Goal: Task Accomplishment & Management: Manage account settings

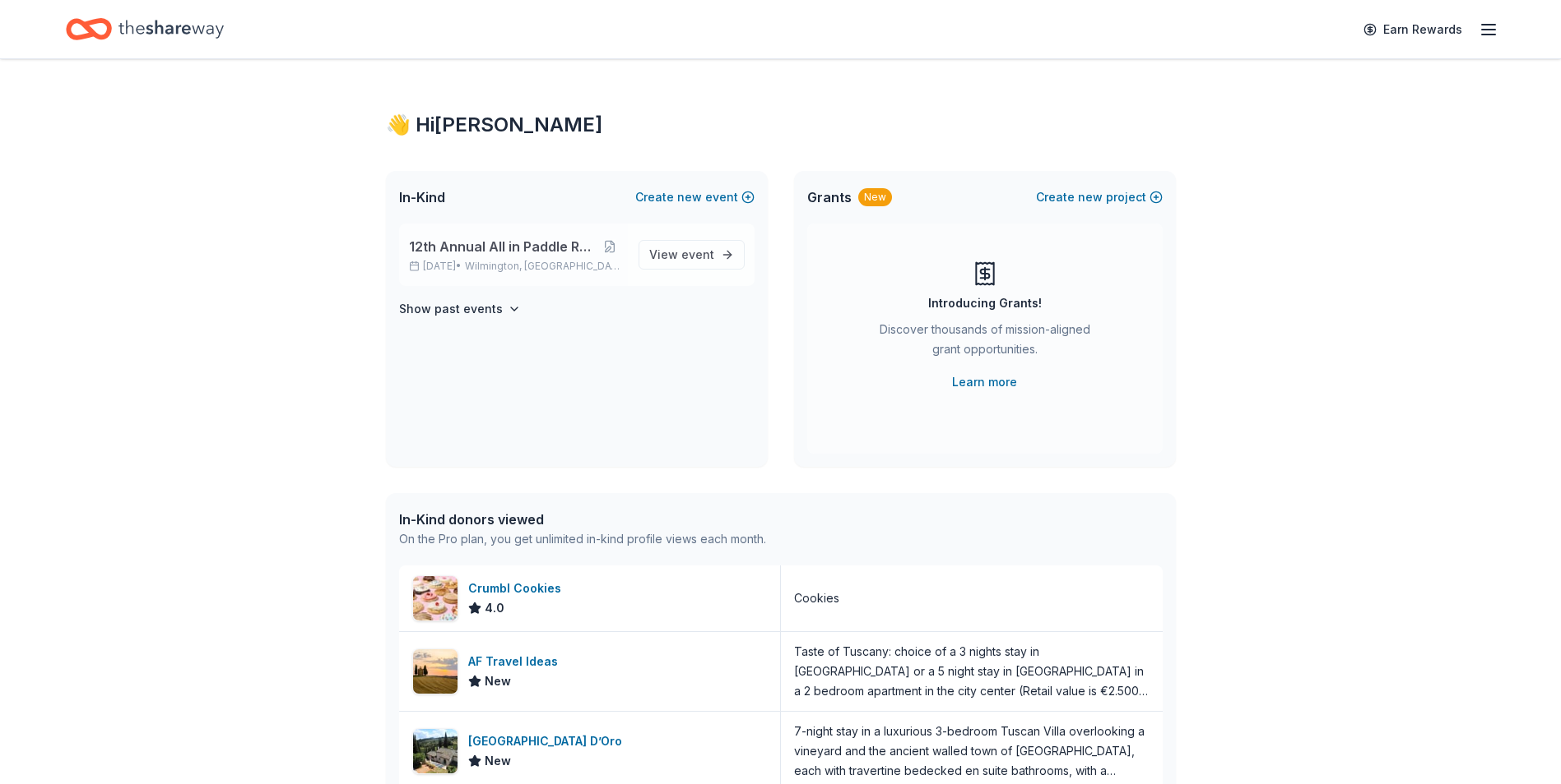
click at [494, 252] on span "12th Annual All in Paddle Raffle" at bounding box center [502, 247] width 186 height 20
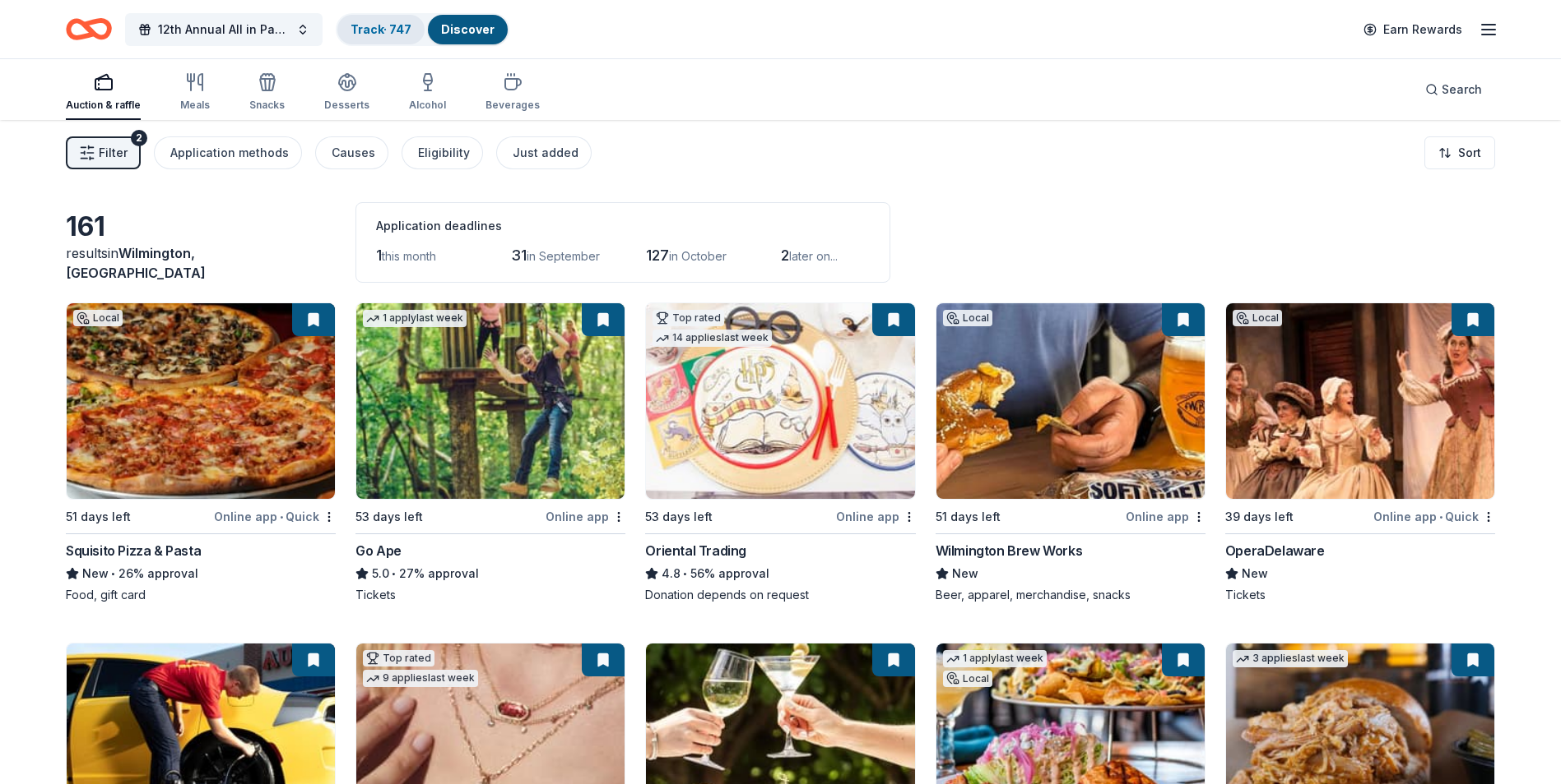
click at [362, 27] on link "Track · 747" at bounding box center [380, 29] width 61 height 14
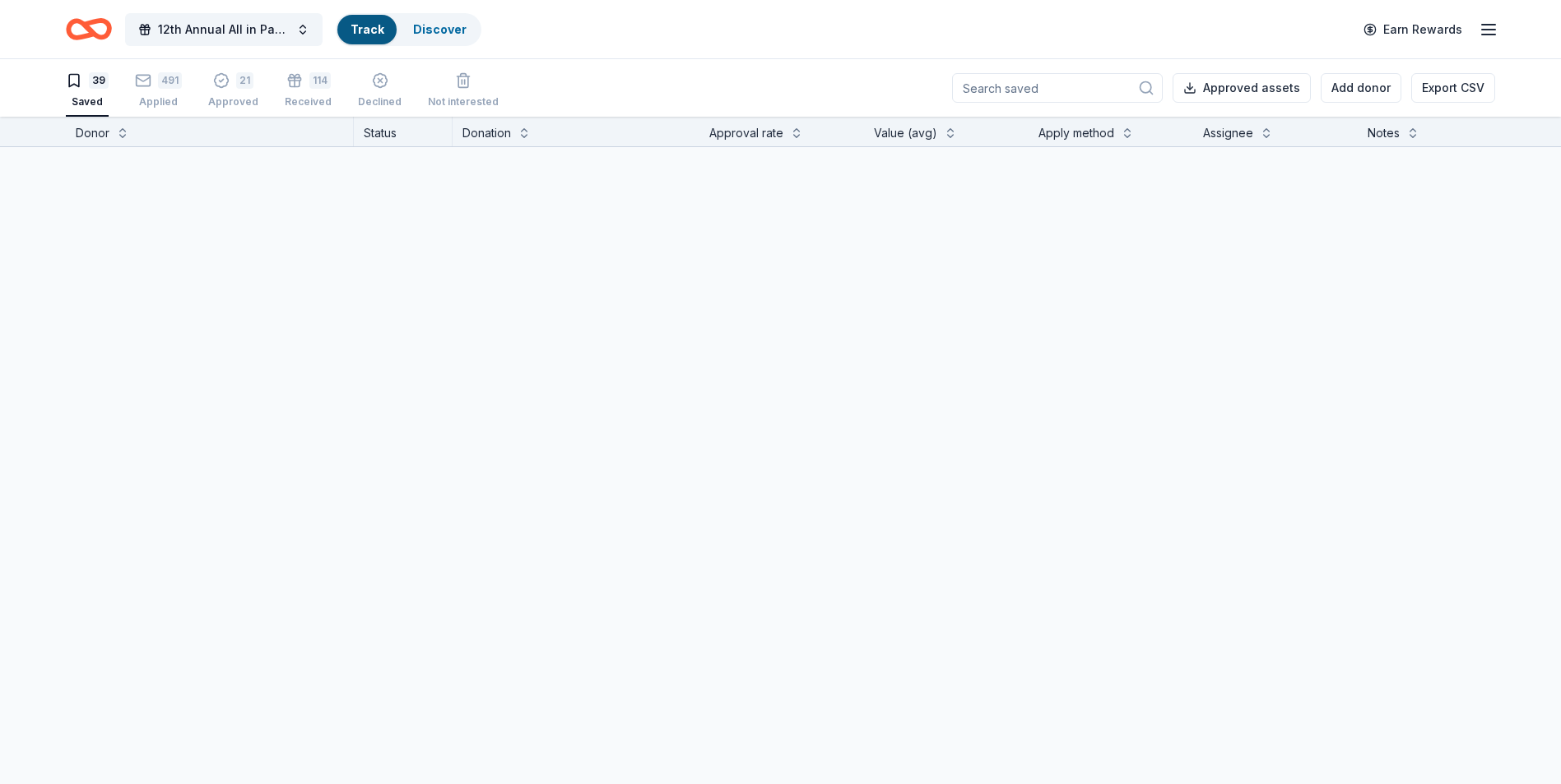
scroll to position [1, 0]
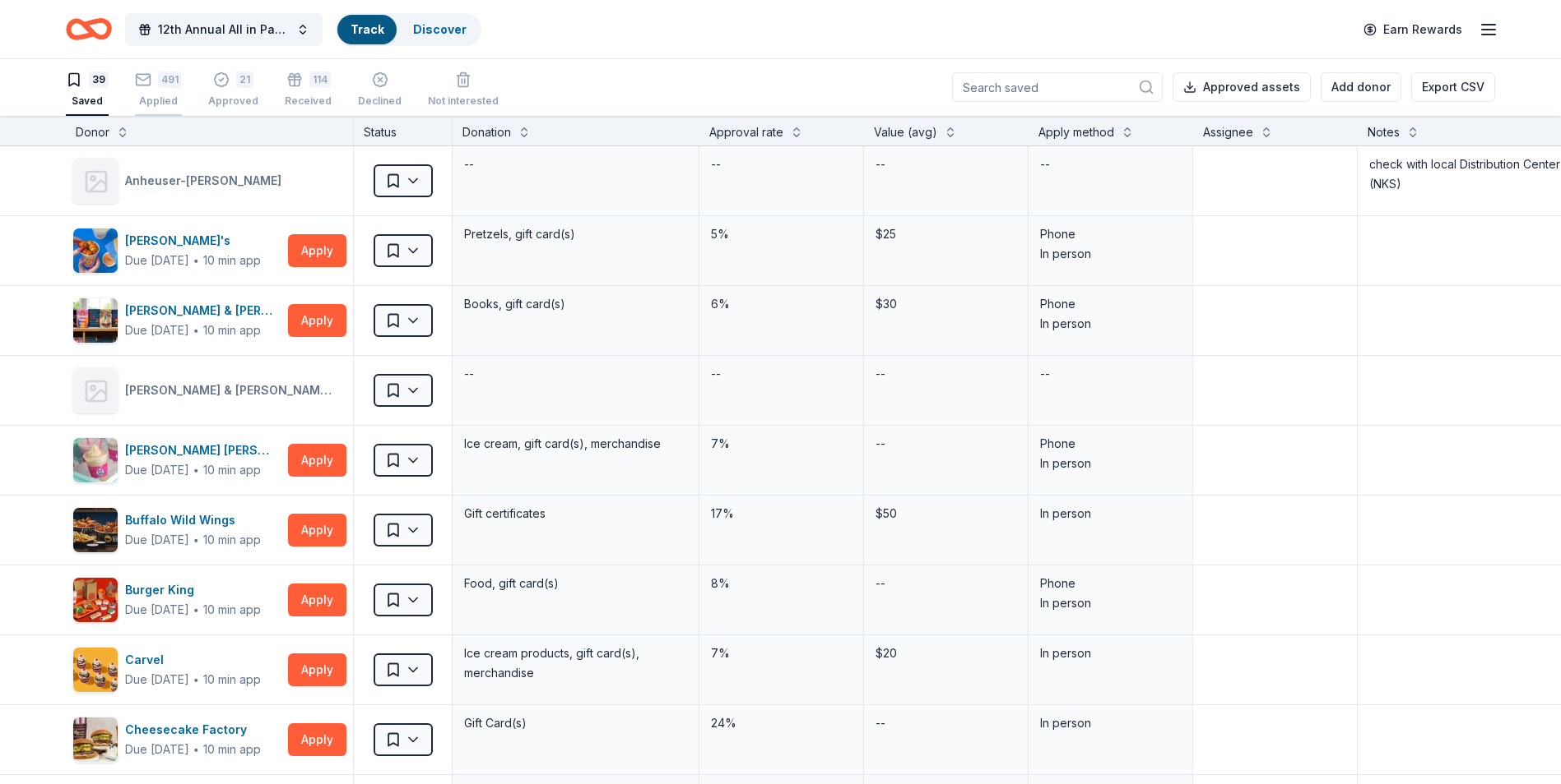
click at [154, 98] on div "Applied" at bounding box center [158, 100] width 47 height 13
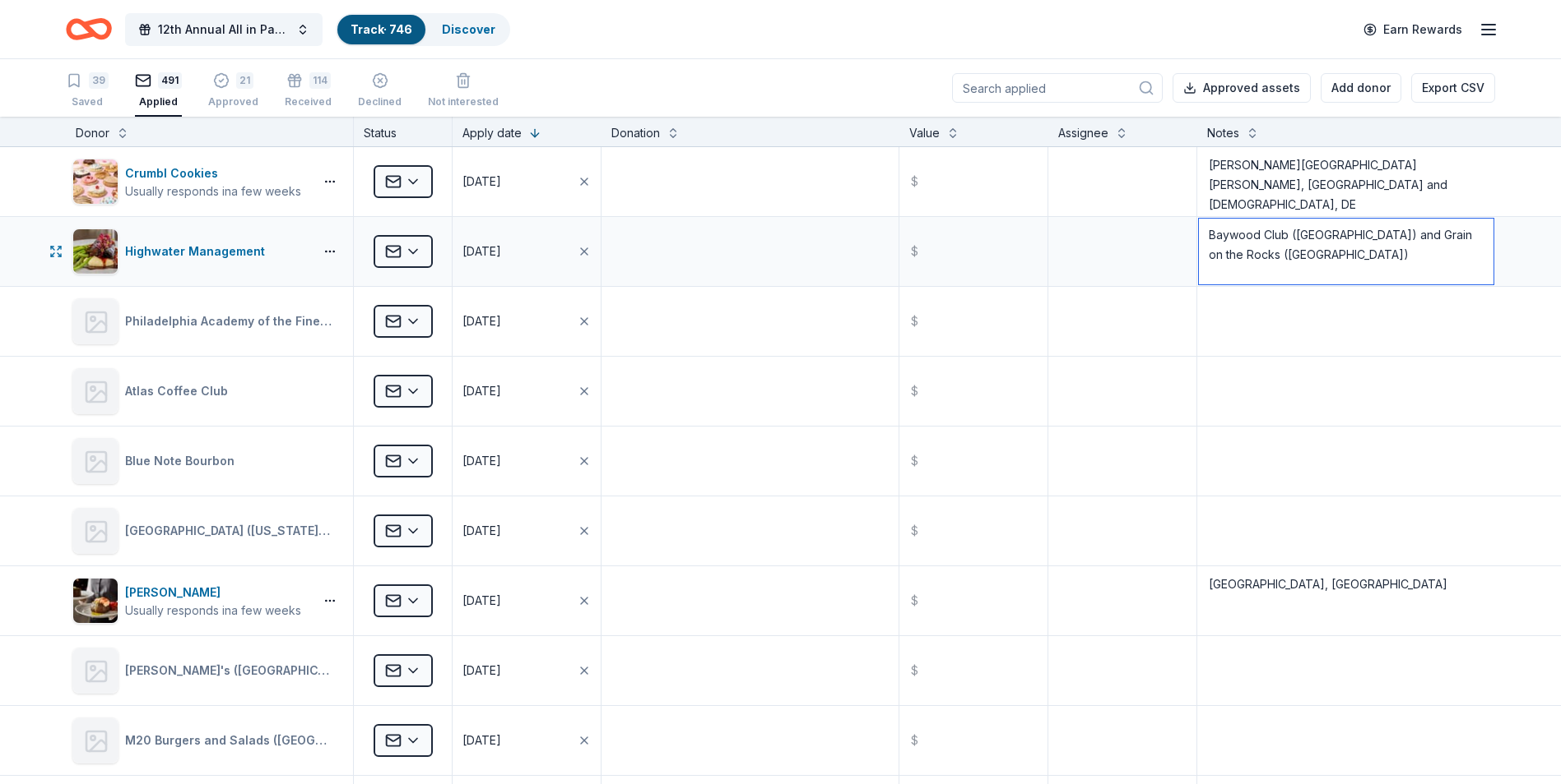
drag, startPoint x: 1342, startPoint y: 234, endPoint x: 1195, endPoint y: 234, distance: 147.0
click at [1199, 234] on textarea "Baywood Club ([GEOGRAPHIC_DATA]) and Grain on the Rocks ([GEOGRAPHIC_DATA])" at bounding box center [1346, 252] width 295 height 66
drag, startPoint x: 1367, startPoint y: 234, endPoint x: 1191, endPoint y: 234, distance: 176.0
click at [1199, 234] on textarea "Baywood Club ([GEOGRAPHIC_DATA]) and Grain on the Rocks ([GEOGRAPHIC_DATA])" at bounding box center [1346, 252] width 295 height 66
click at [1416, 255] on textarea "Grain on the Rocks (Lewes)" at bounding box center [1346, 252] width 295 height 66
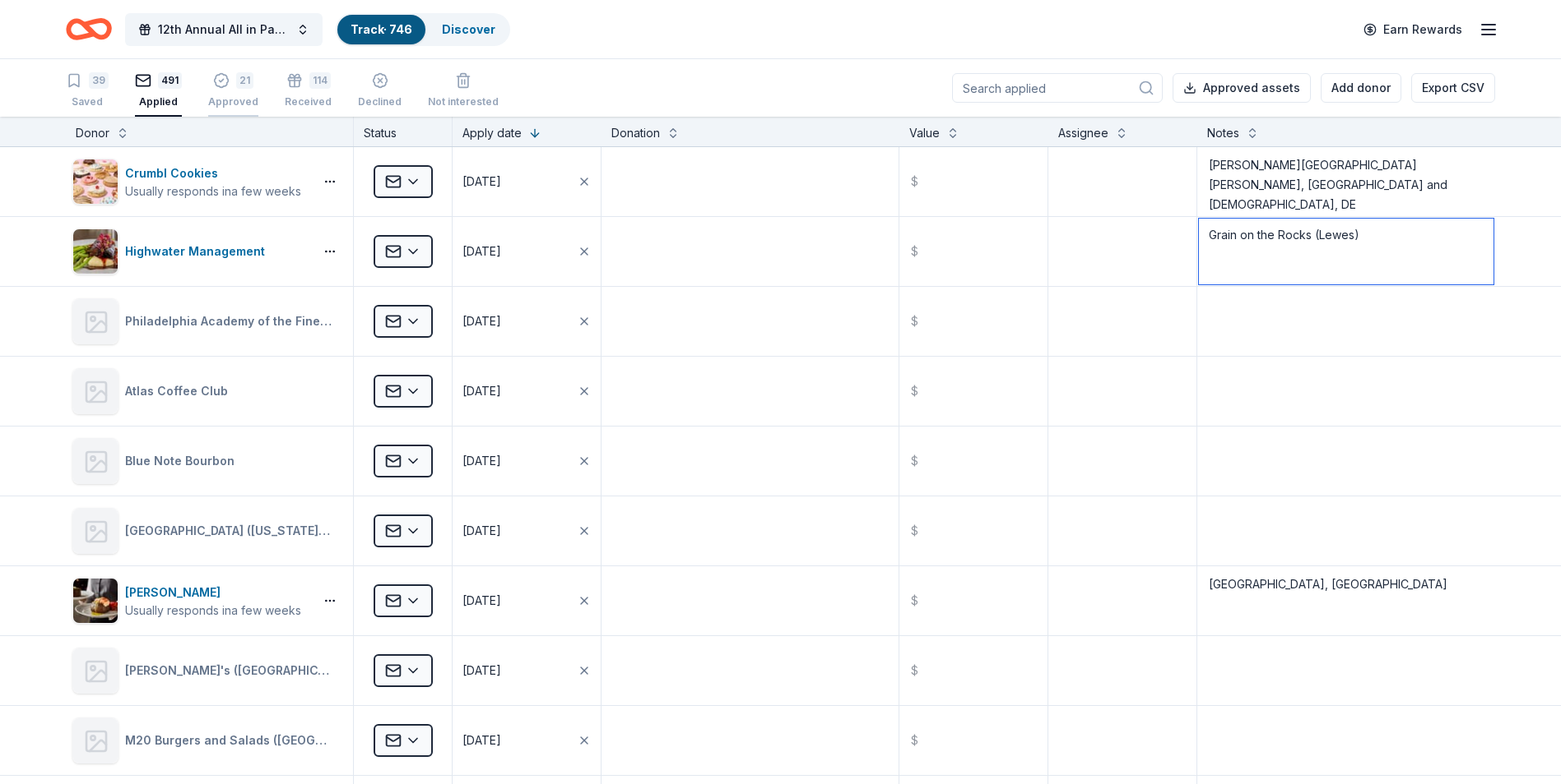
type textarea "Grain on the Rocks (Lewes)"
click at [233, 94] on div "21 Approved" at bounding box center [233, 91] width 50 height 36
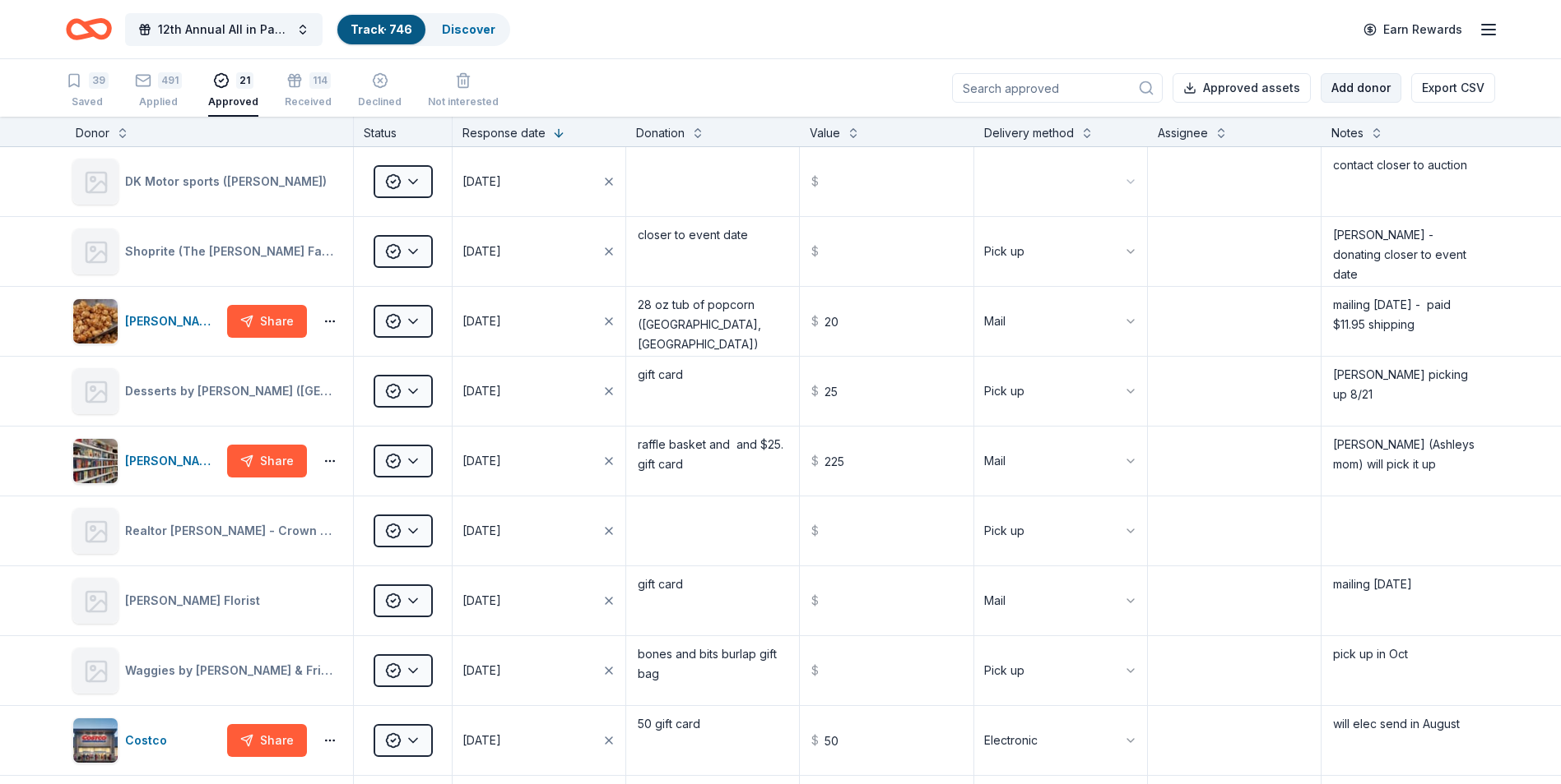
click at [1356, 95] on button "Add donor" at bounding box center [1361, 89] width 81 height 30
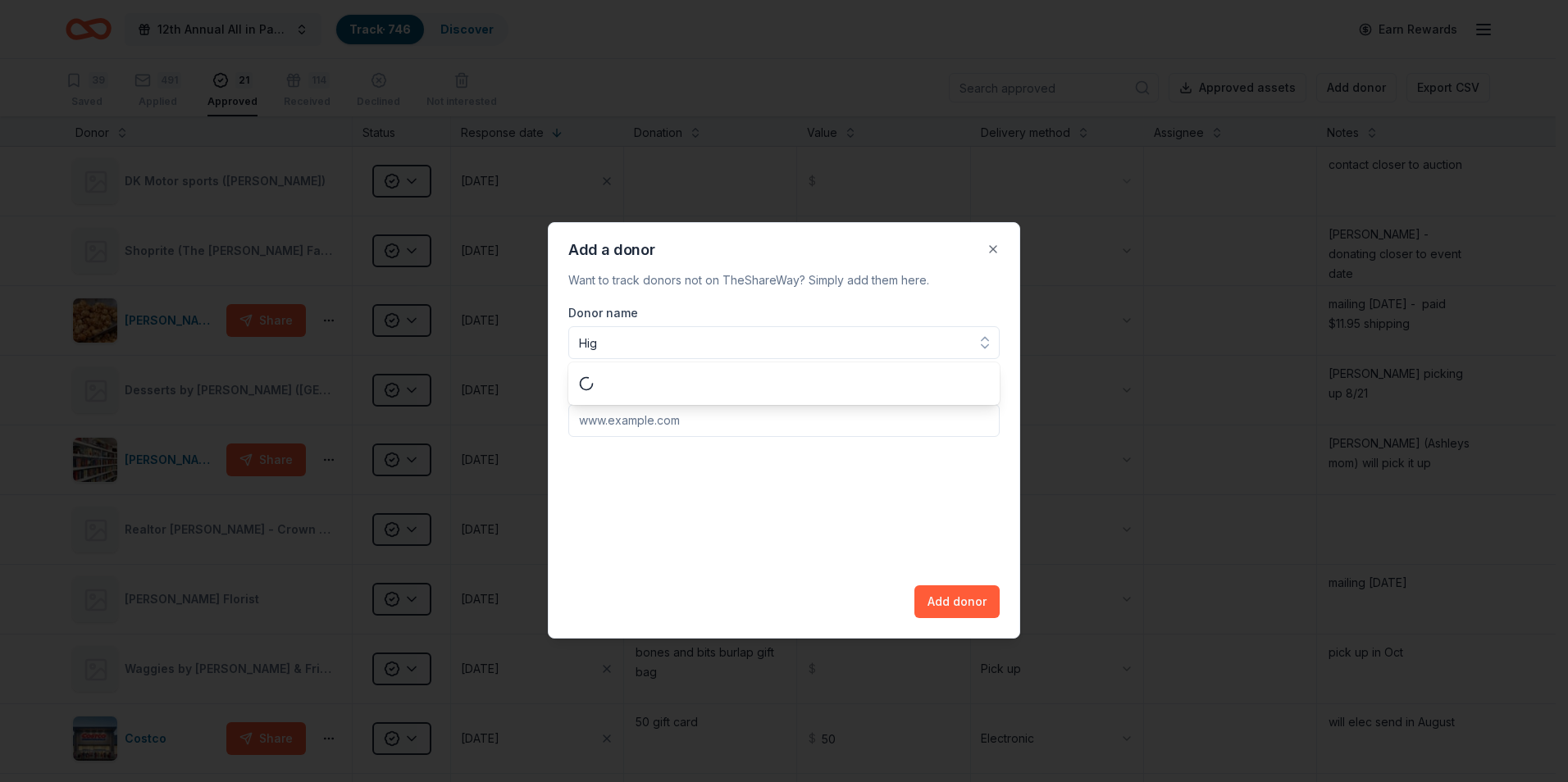
type input "High"
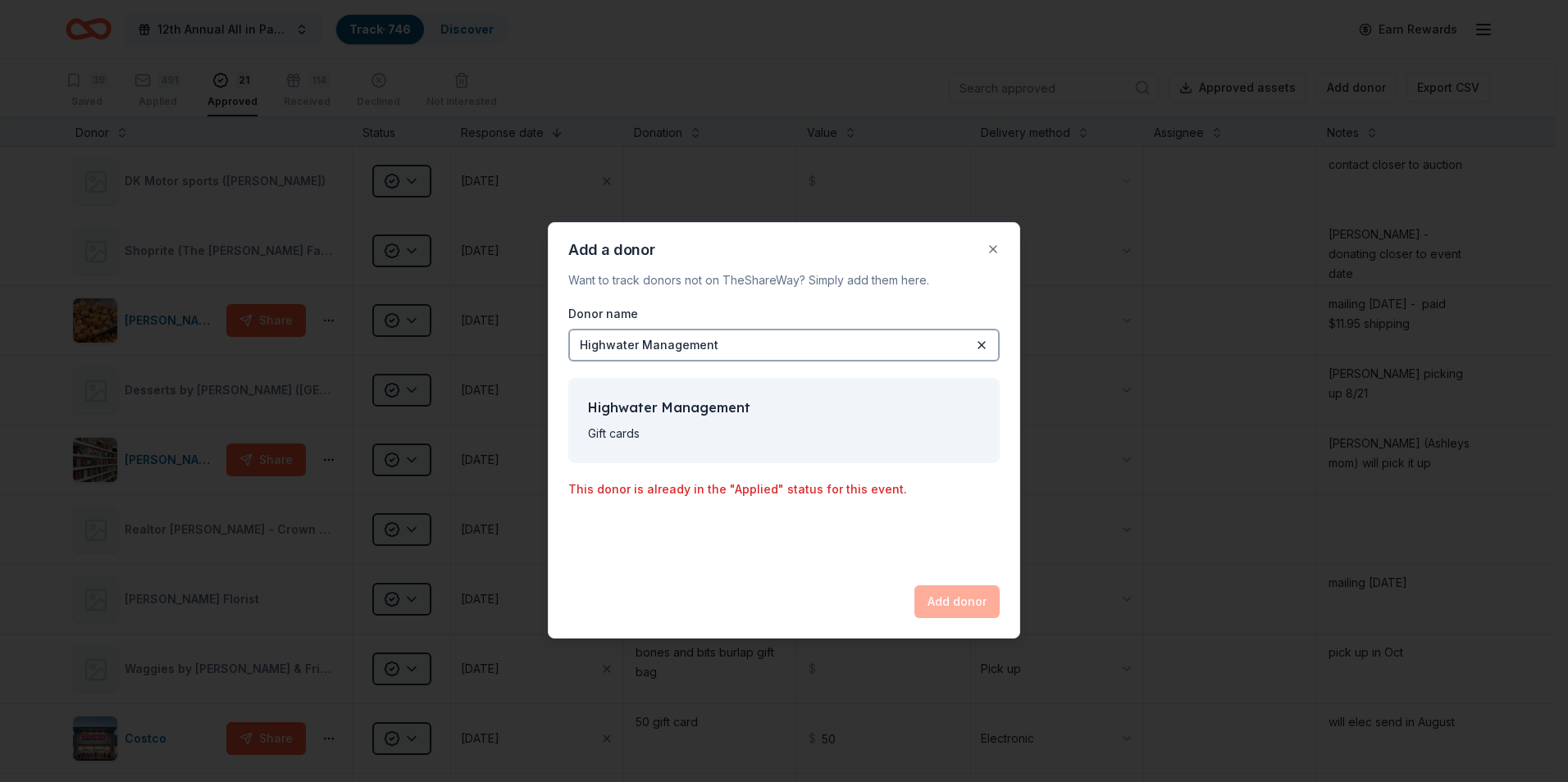
click at [937, 602] on div "Add donor" at bounding box center [958, 601] width 85 height 33
click at [619, 422] on div "Highwater Management Gift cards" at bounding box center [784, 421] width 432 height 85
click at [996, 248] on button "Close" at bounding box center [992, 249] width 33 height 33
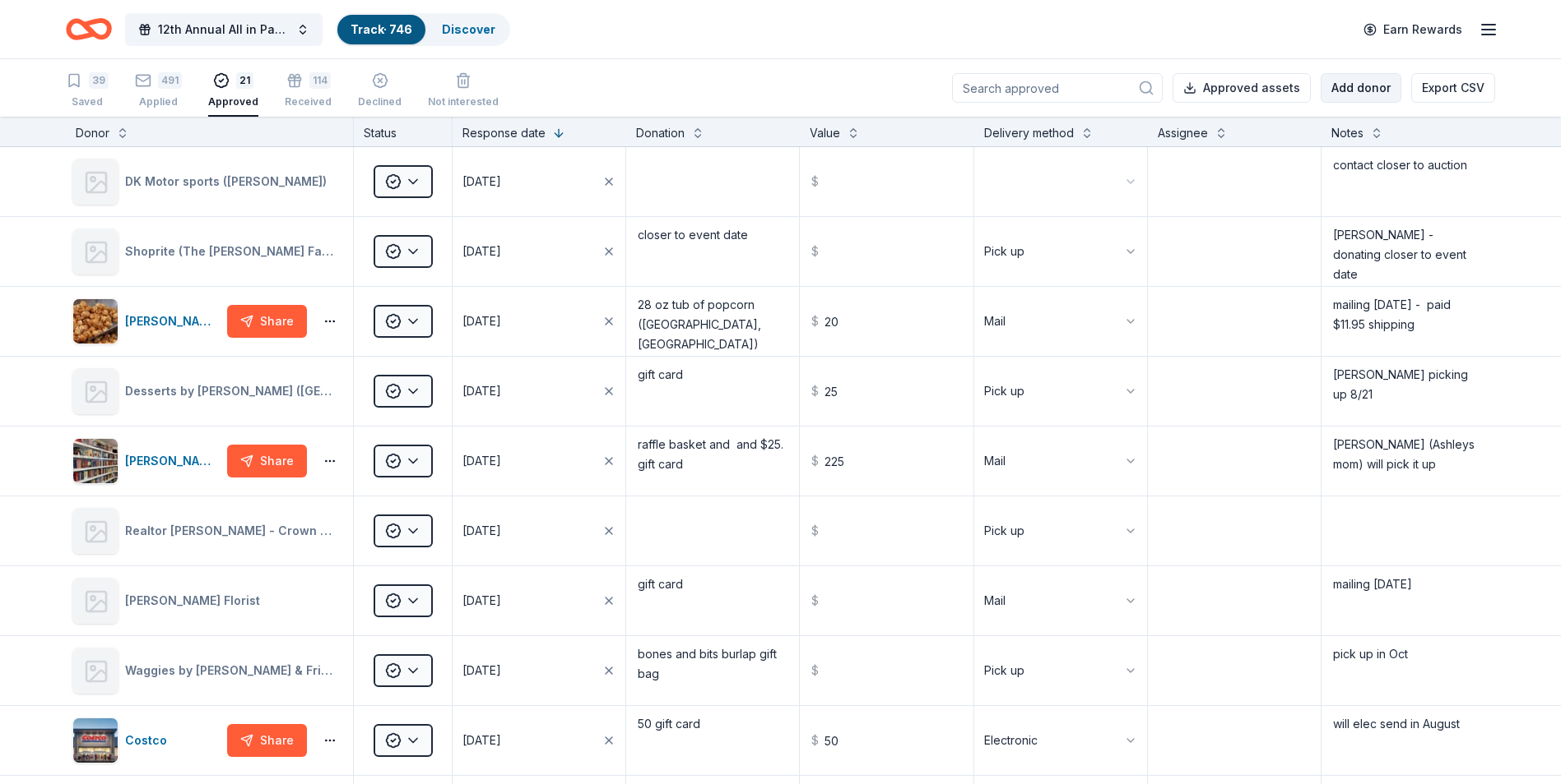
click at [1345, 90] on button "Add donor" at bounding box center [1361, 89] width 81 height 30
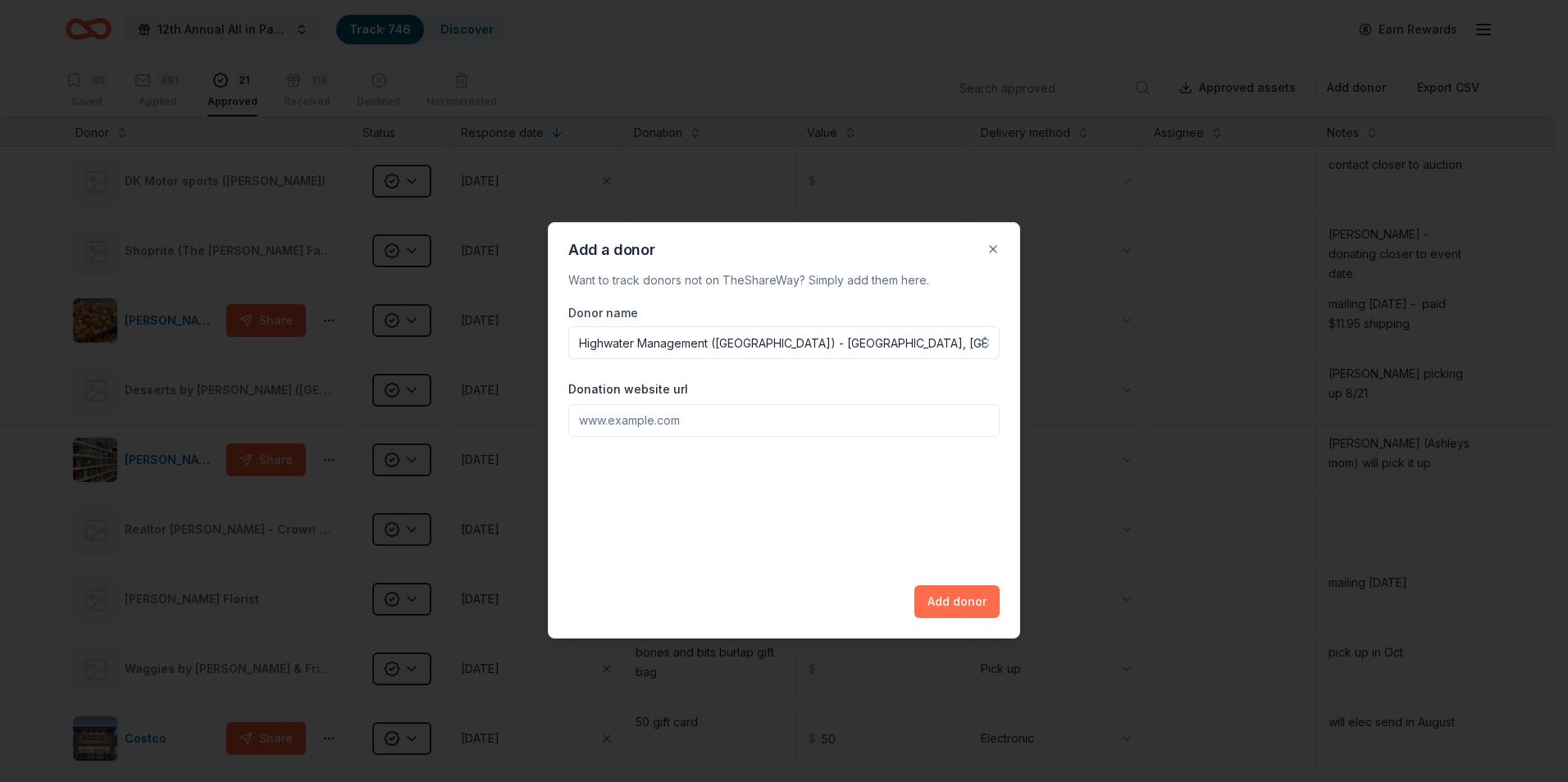
type input "Highwater Management ([GEOGRAPHIC_DATA]) - [GEOGRAPHIC_DATA], [GEOGRAPHIC_DATA]"
click at [958, 605] on button "Add donor" at bounding box center [958, 601] width 85 height 33
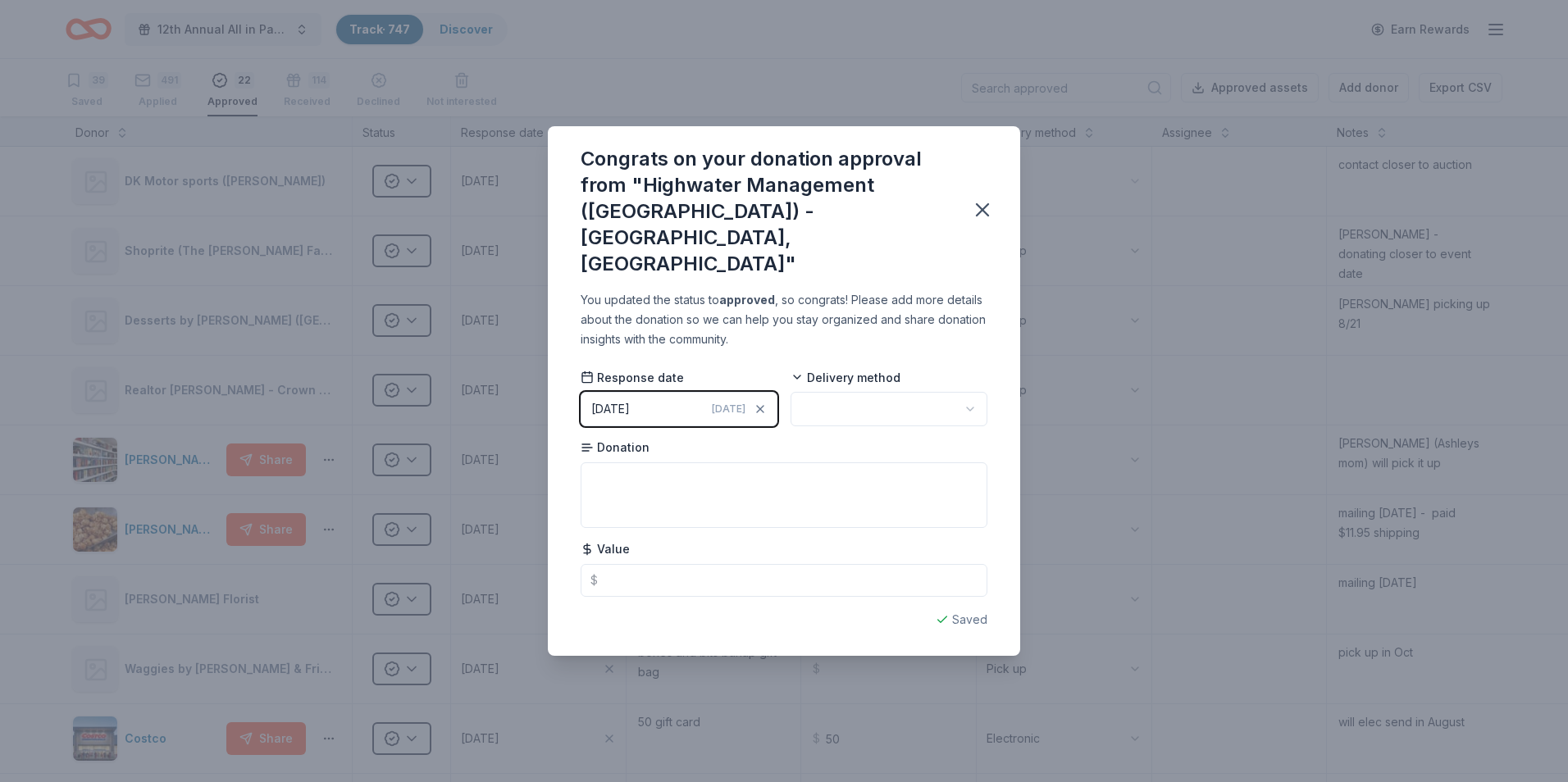
click at [971, 385] on html "12th Annual All in Paddle Raffle Track · 747 Discover Earn Rewards 39 Saved 491…" at bounding box center [784, 391] width 1568 height 782
click at [644, 462] on textarea at bounding box center [784, 495] width 407 height 65
type textarea "giftr card"
type textarea "gift card"
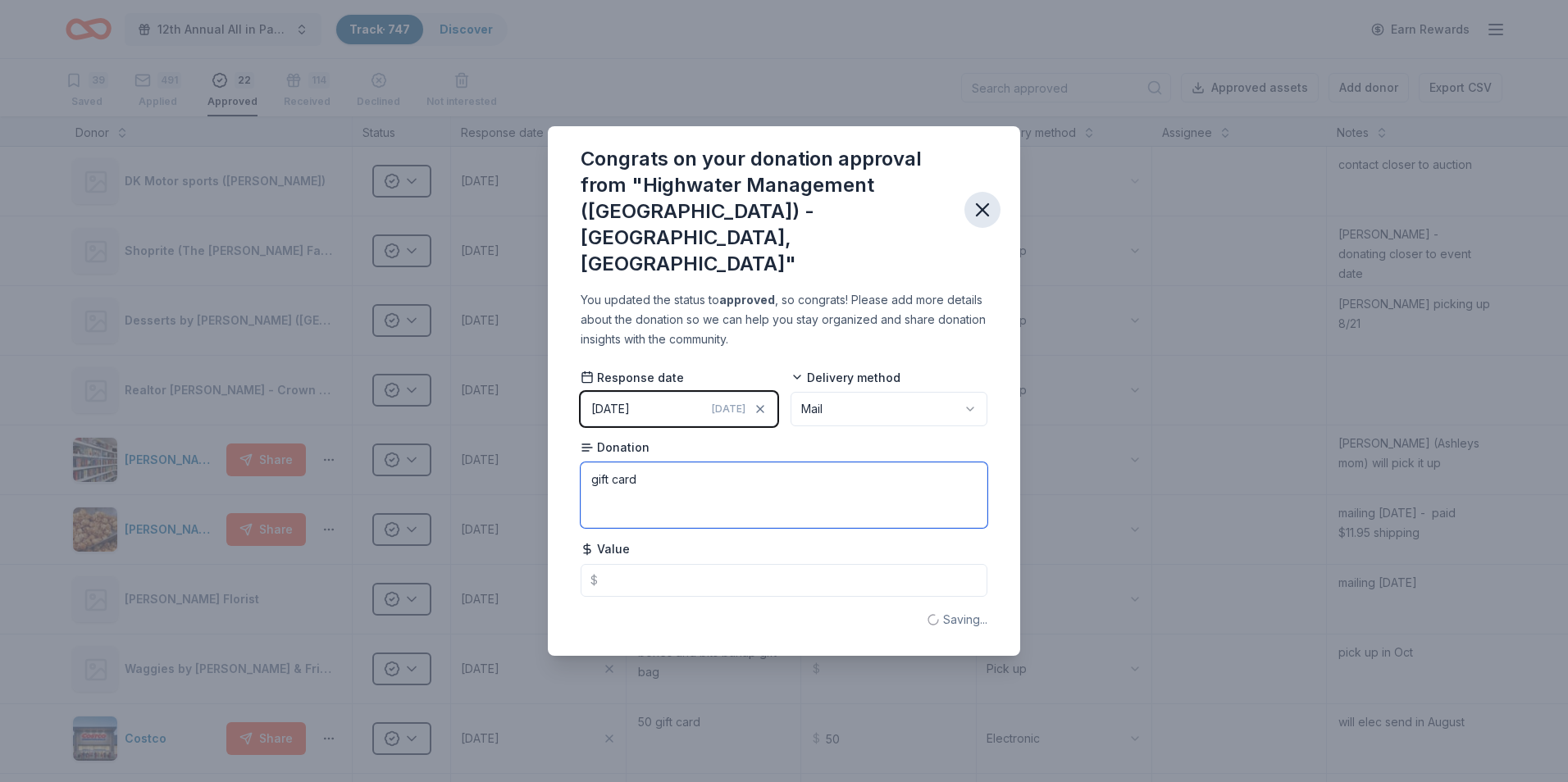
type textarea "gift card"
click at [981, 214] on icon "button" at bounding box center [982, 209] width 23 height 23
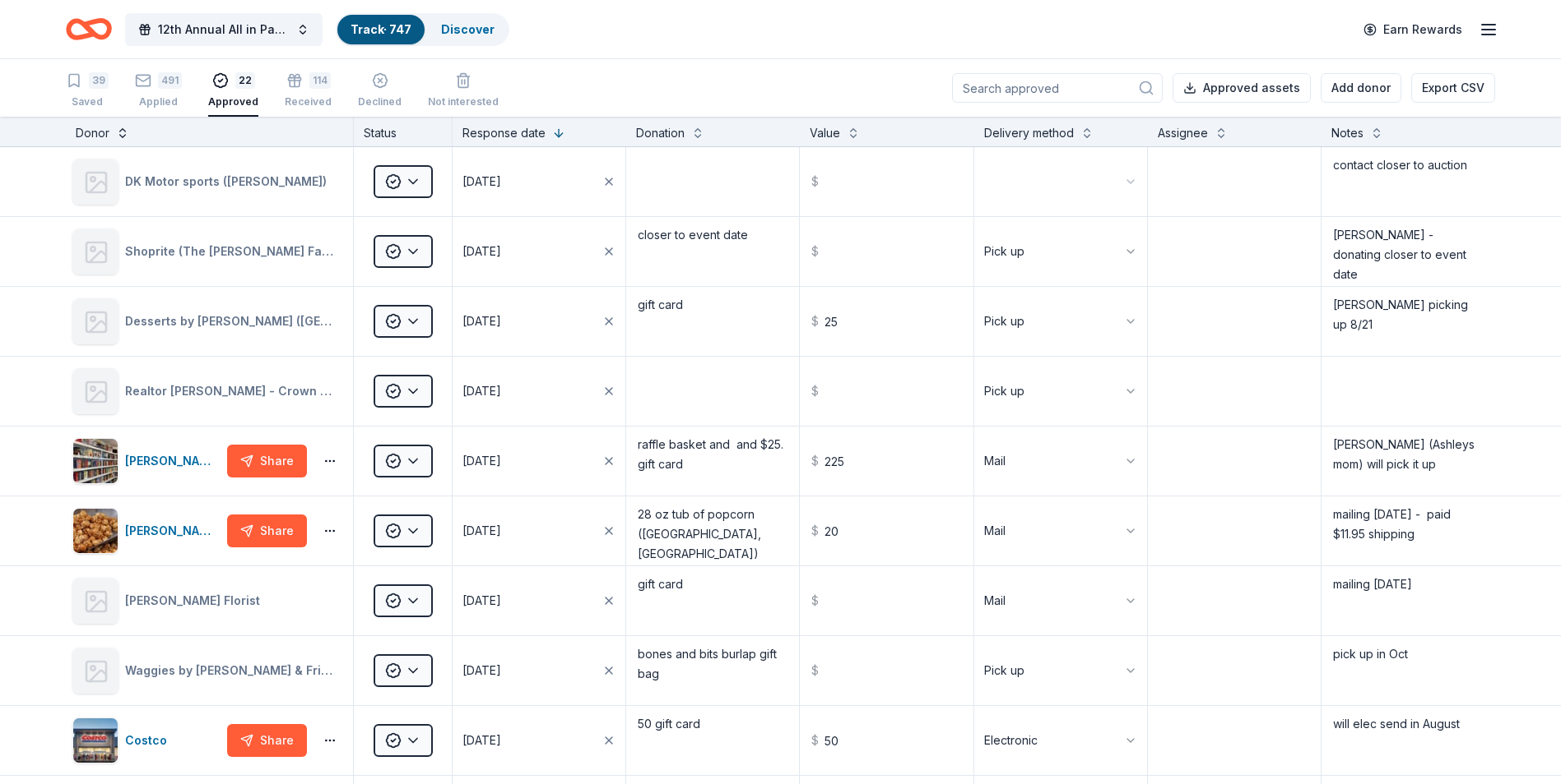
click at [125, 136] on button at bounding box center [122, 131] width 13 height 17
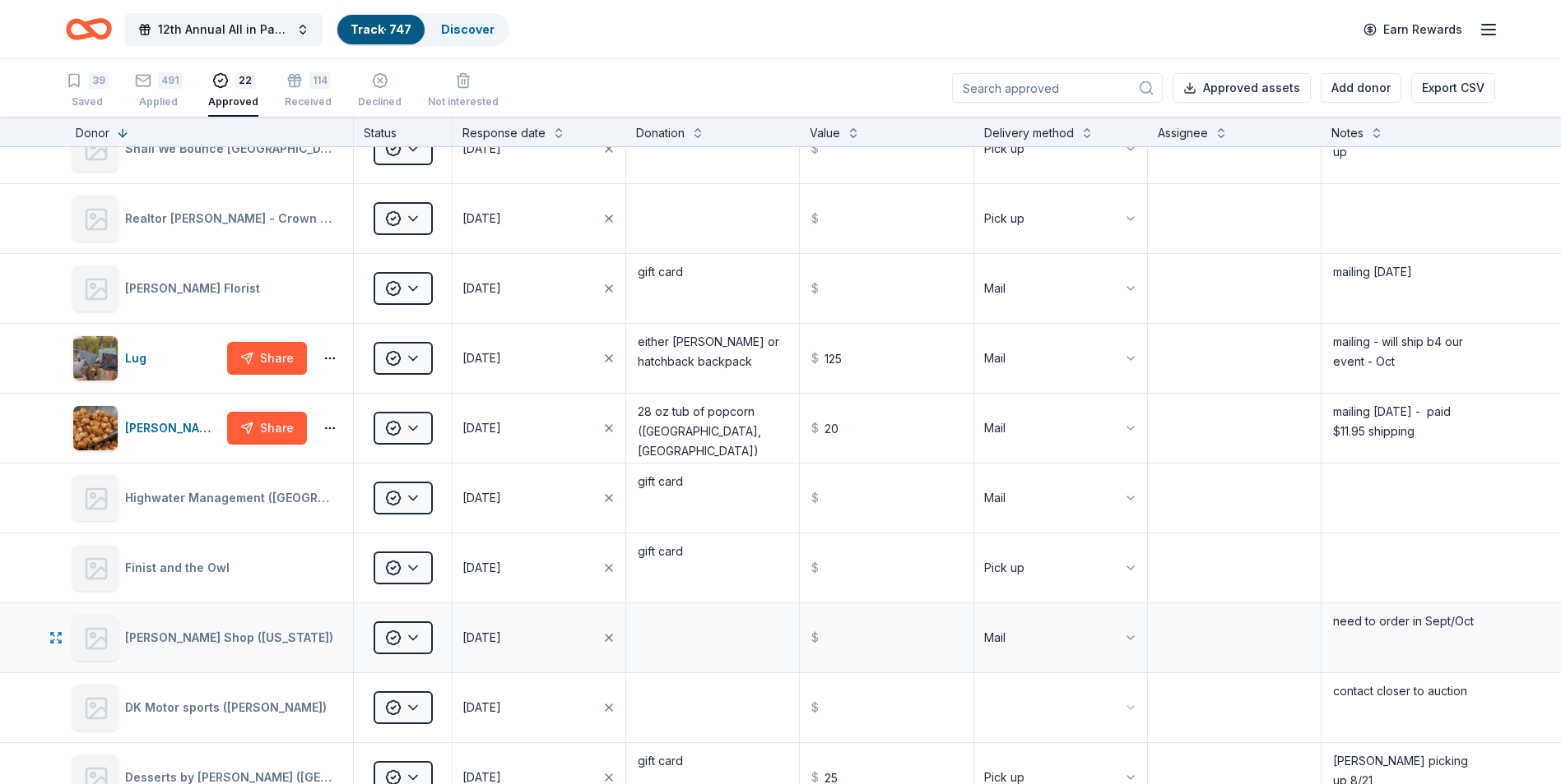
scroll to position [411, 0]
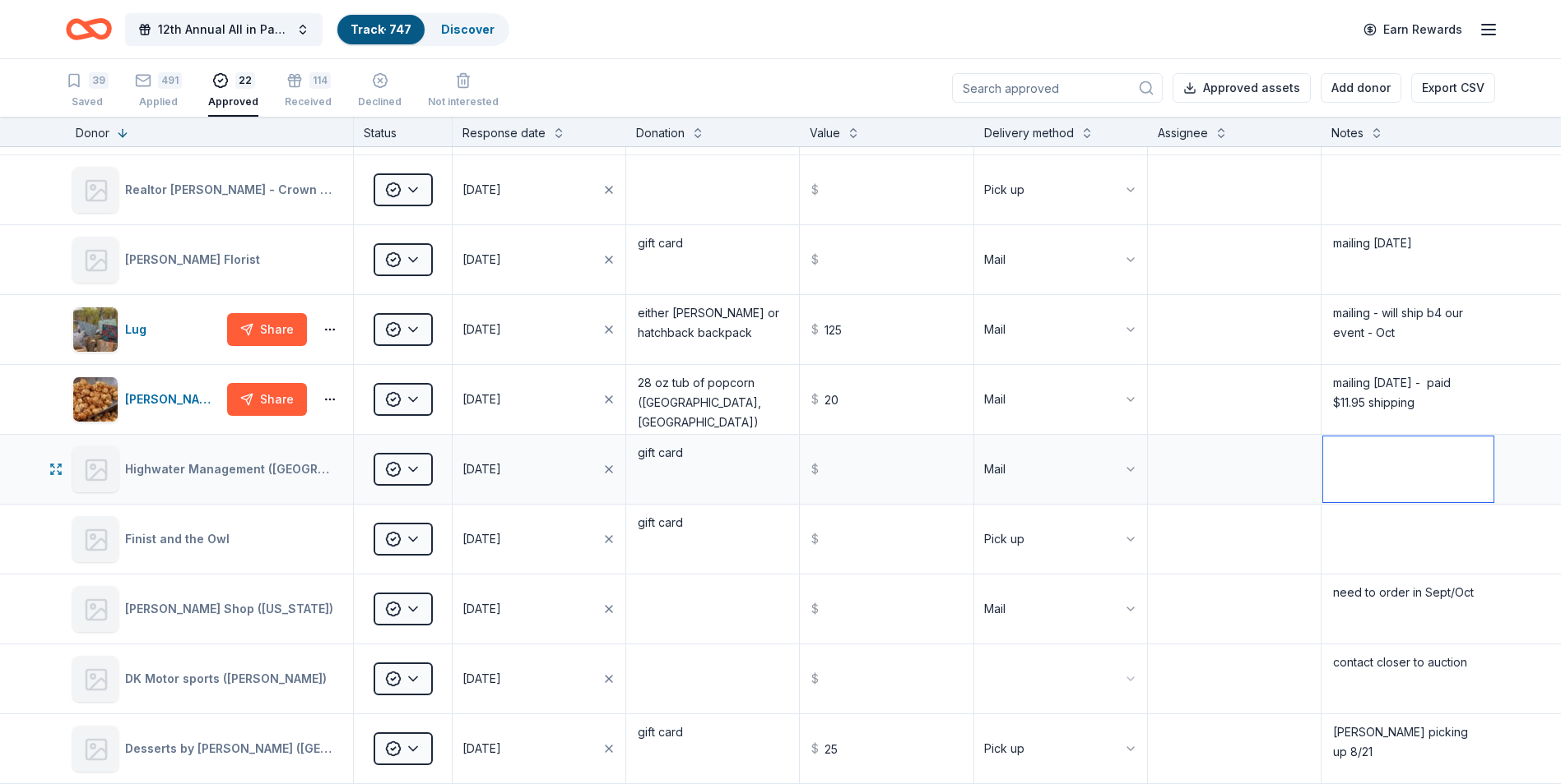
click at [1348, 451] on textarea at bounding box center [1408, 470] width 170 height 66
type textarea "also applied to Grain on the Rocks"
click at [149, 96] on div "Applied" at bounding box center [158, 101] width 47 height 13
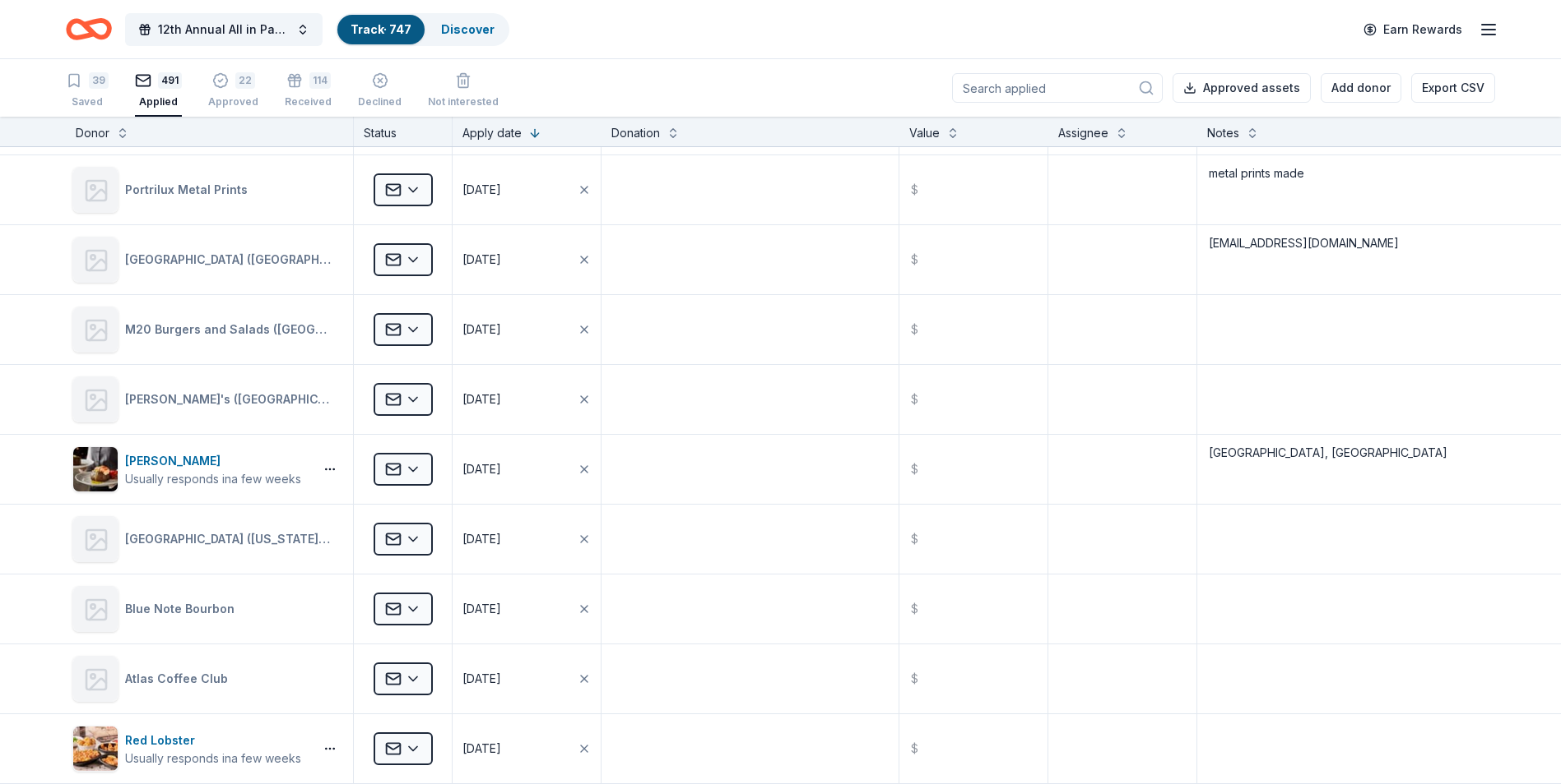
click at [1006, 89] on input at bounding box center [1057, 89] width 211 height 30
click at [1015, 83] on input at bounding box center [1057, 89] width 211 height 30
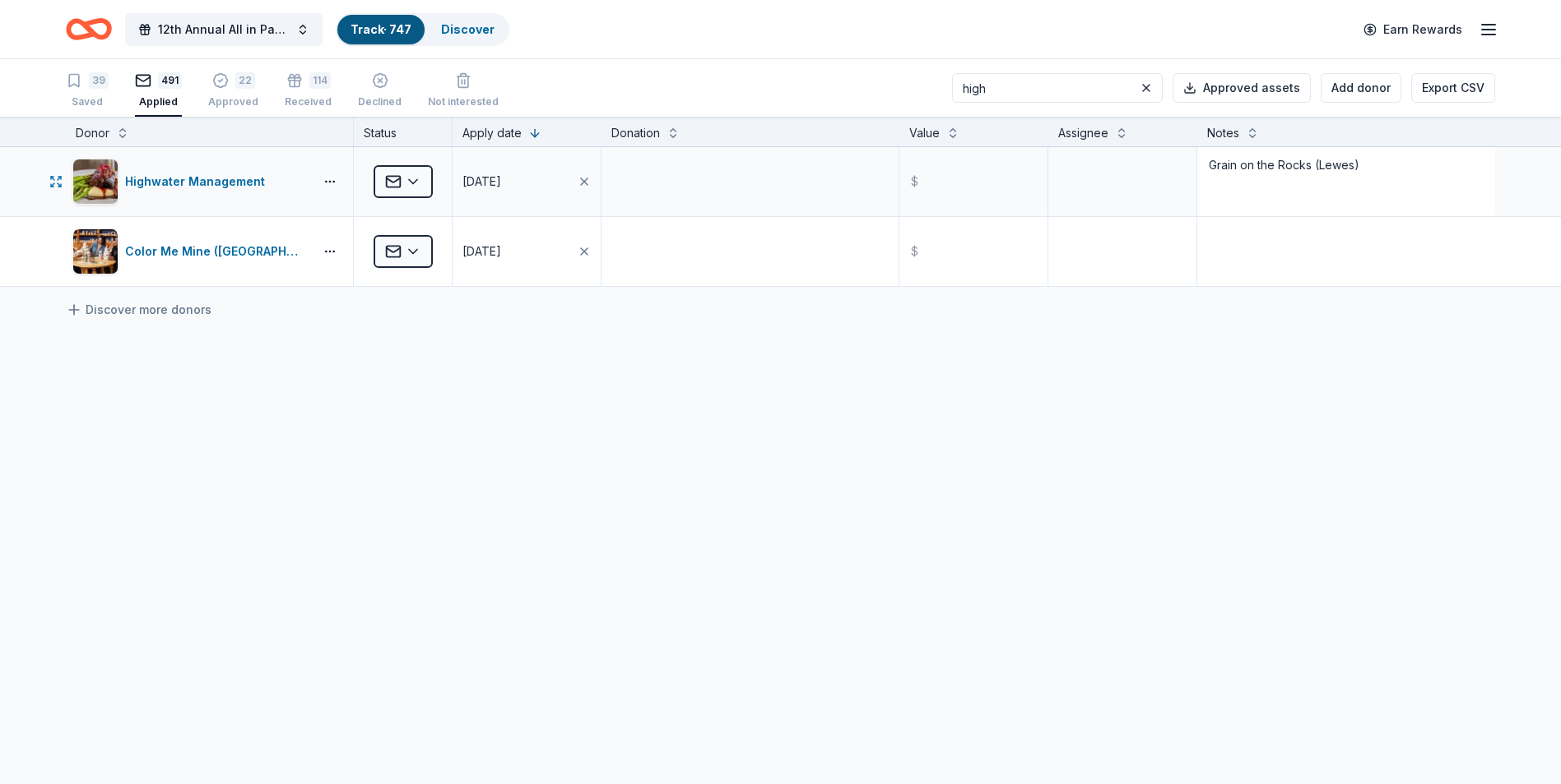
type input "high"
click at [1392, 161] on textarea "Grain on the Rocks (Lewes)" at bounding box center [1346, 182] width 295 height 66
type textarea "Grain on the Rocks (Lewes) - also got approved to Baywood Clubhouse"
click at [723, 181] on textarea at bounding box center [750, 182] width 294 height 66
drag, startPoint x: 1015, startPoint y: 85, endPoint x: 975, endPoint y: 85, distance: 40.0
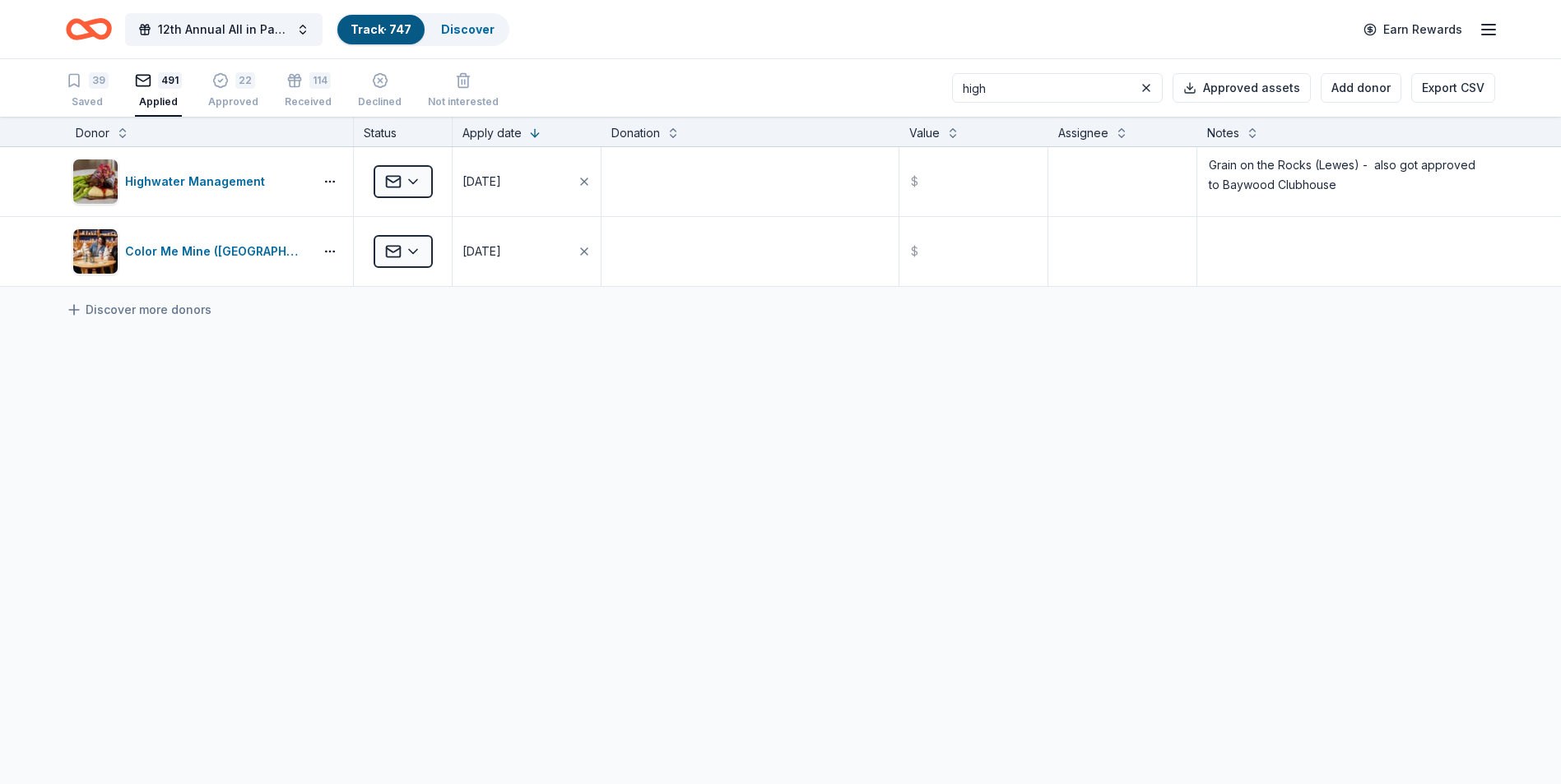
click at [975, 85] on input "high" at bounding box center [1057, 89] width 211 height 30
